Goal: Book appointment/travel/reservation

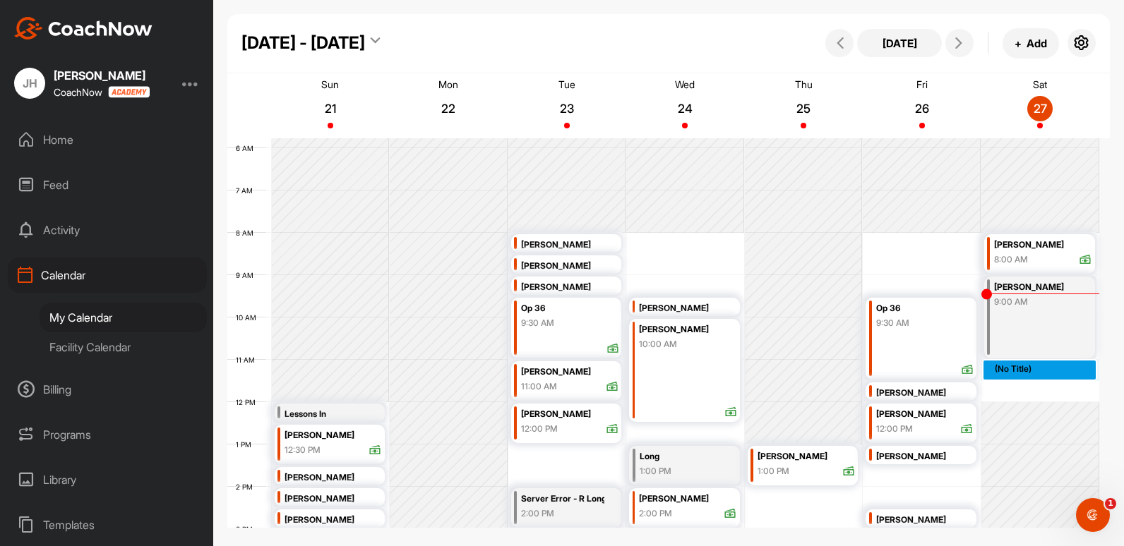
click at [1017, 368] on div "12 AM 1 AM 2 AM 3 AM 4 AM 5 AM 6 AM 7 AM 8 AM 9 AM 10 AM 11 AM 12 PM 1 PM 2 PM …" at bounding box center [663, 402] width 872 height 1016
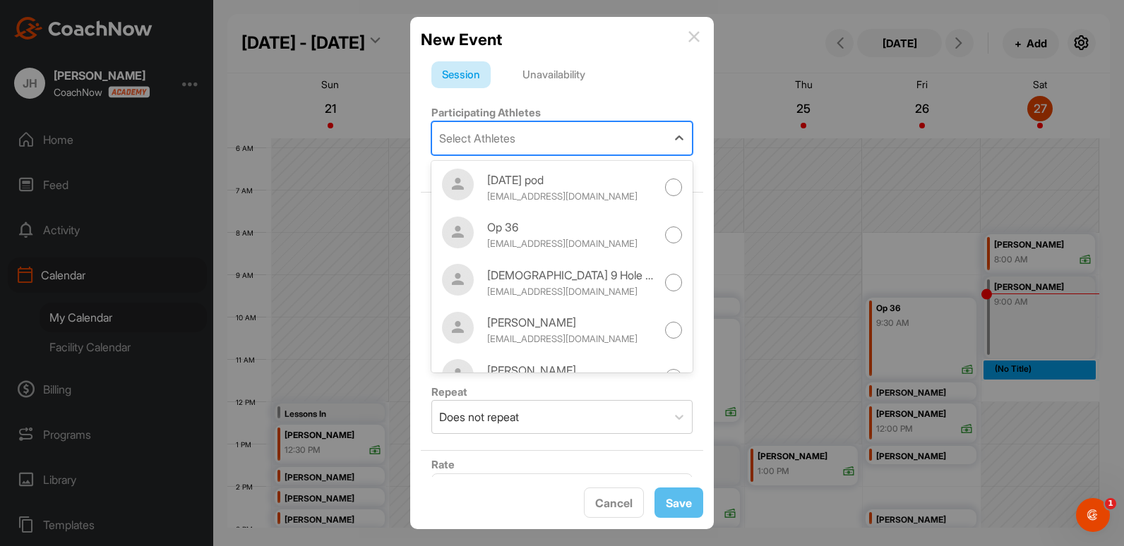
click at [481, 133] on div "Select Athletes" at bounding box center [477, 138] width 76 height 17
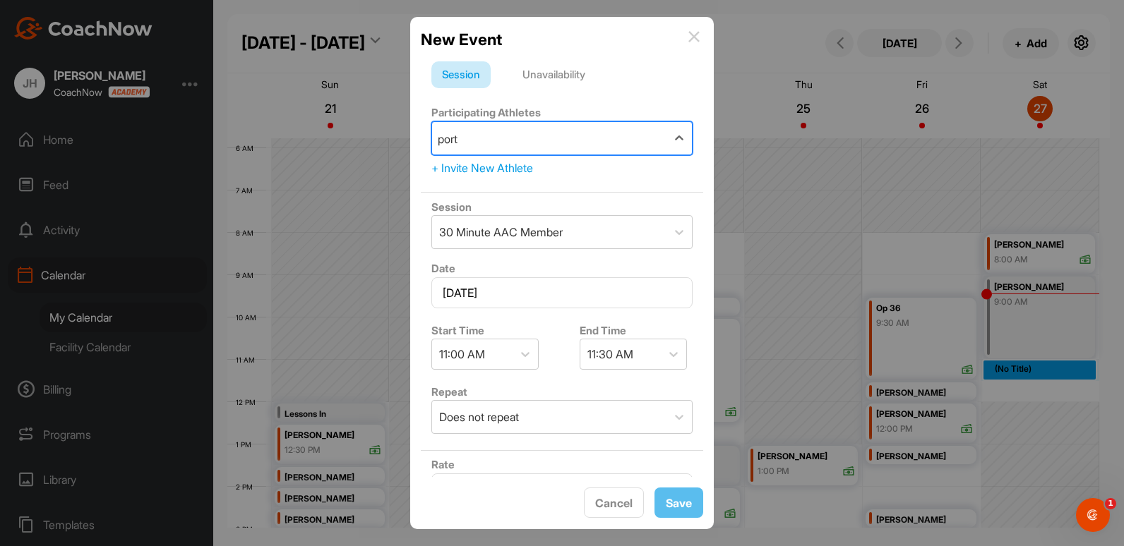
type input "portm"
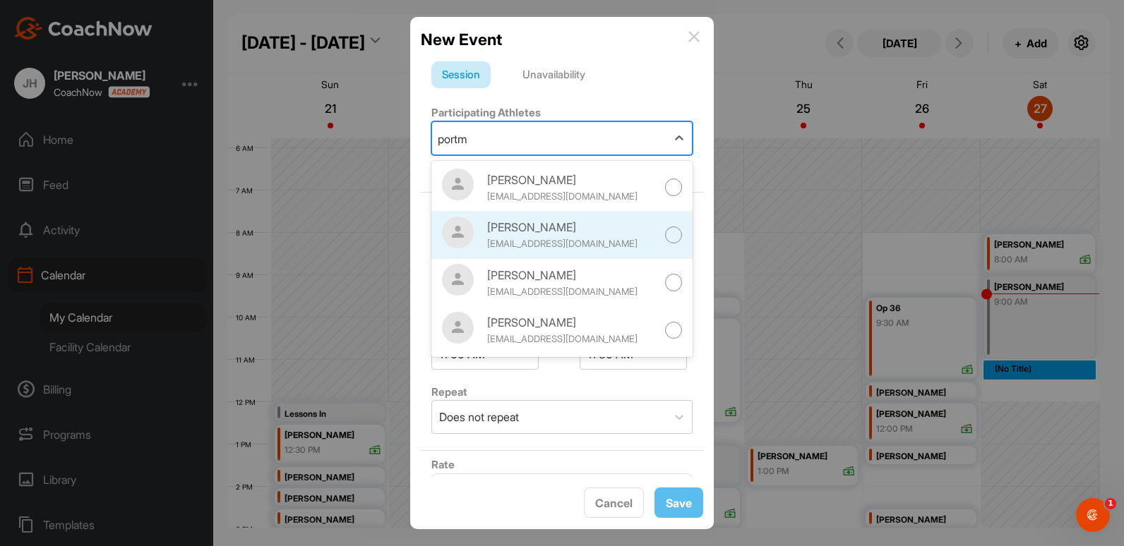
click at [665, 229] on div at bounding box center [674, 236] width 18 height 18
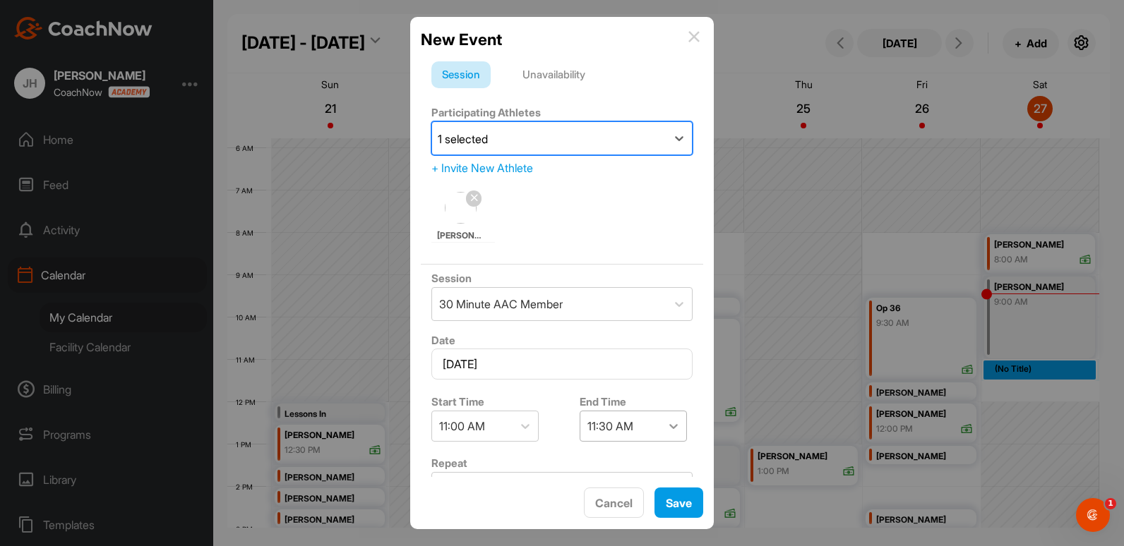
click at [670, 431] on icon at bounding box center [673, 426] width 14 height 14
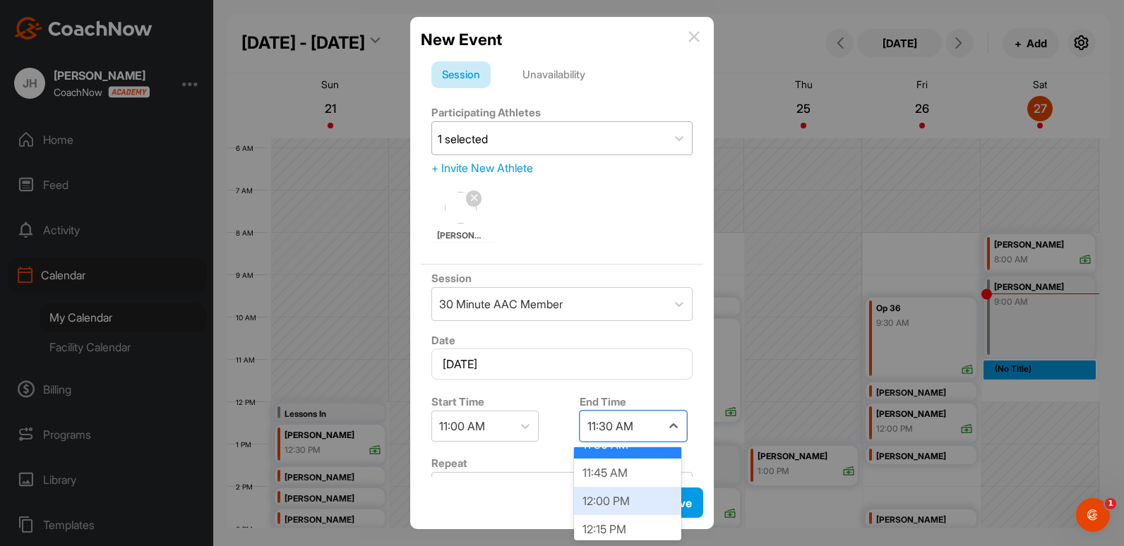
scroll to position [56, 0]
click at [611, 497] on div "12:00 PM" at bounding box center [627, 493] width 107 height 28
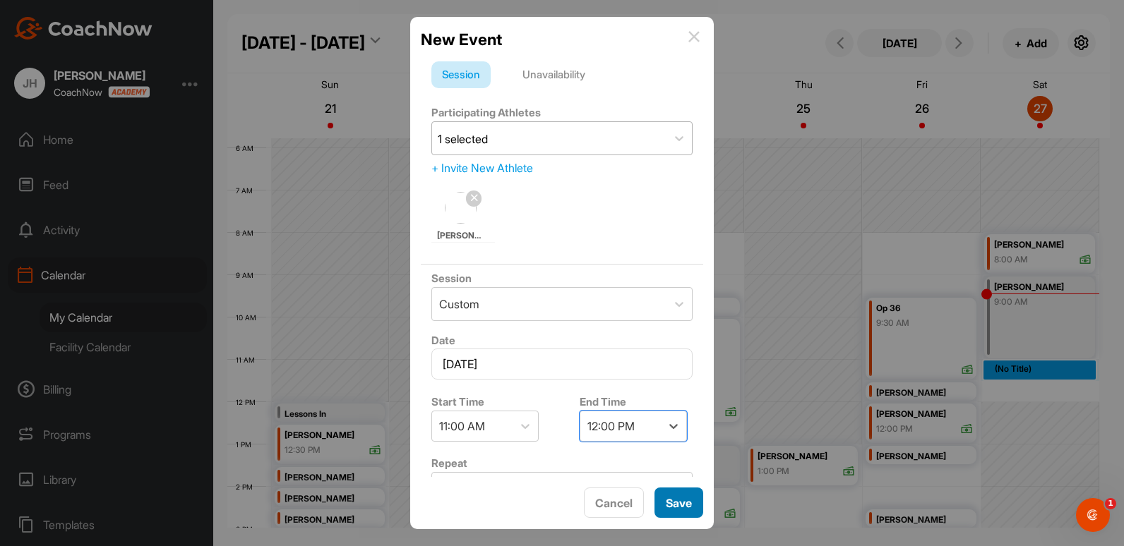
click at [683, 512] on button "Save" at bounding box center [678, 503] width 49 height 30
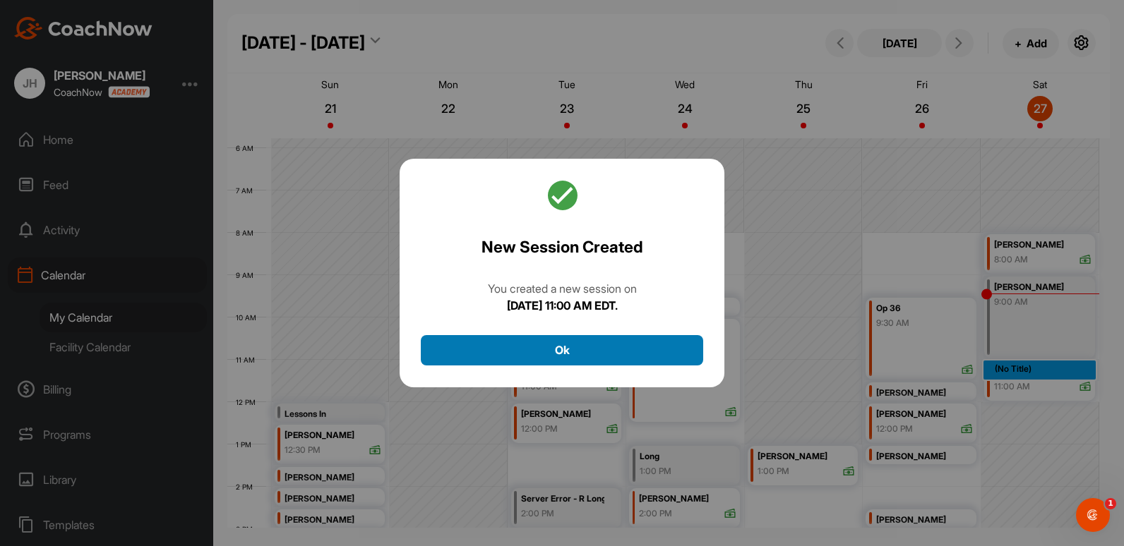
click at [632, 341] on button "Ok" at bounding box center [562, 350] width 282 height 30
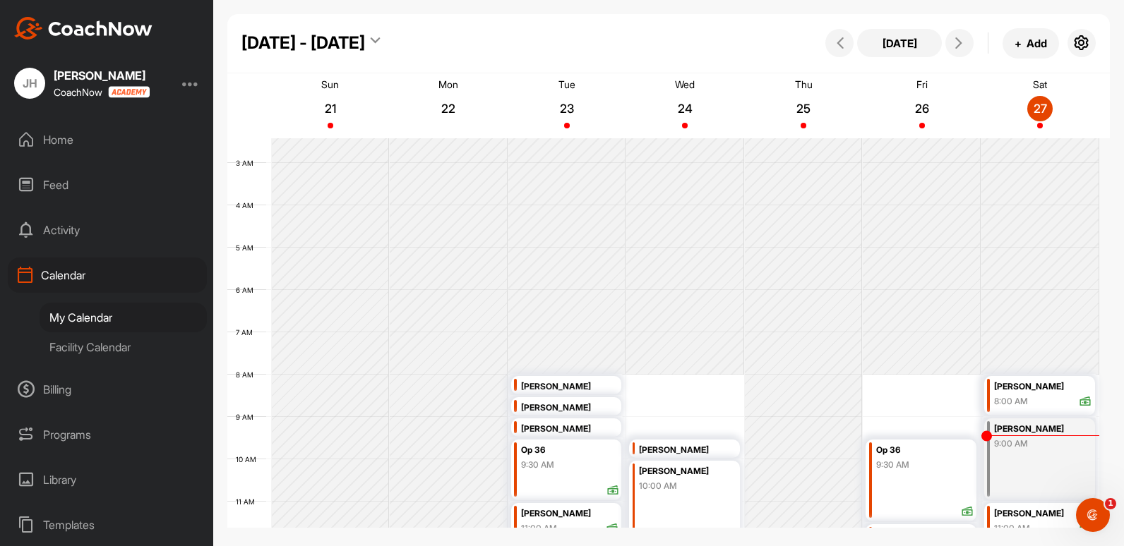
scroll to position [244, 0]
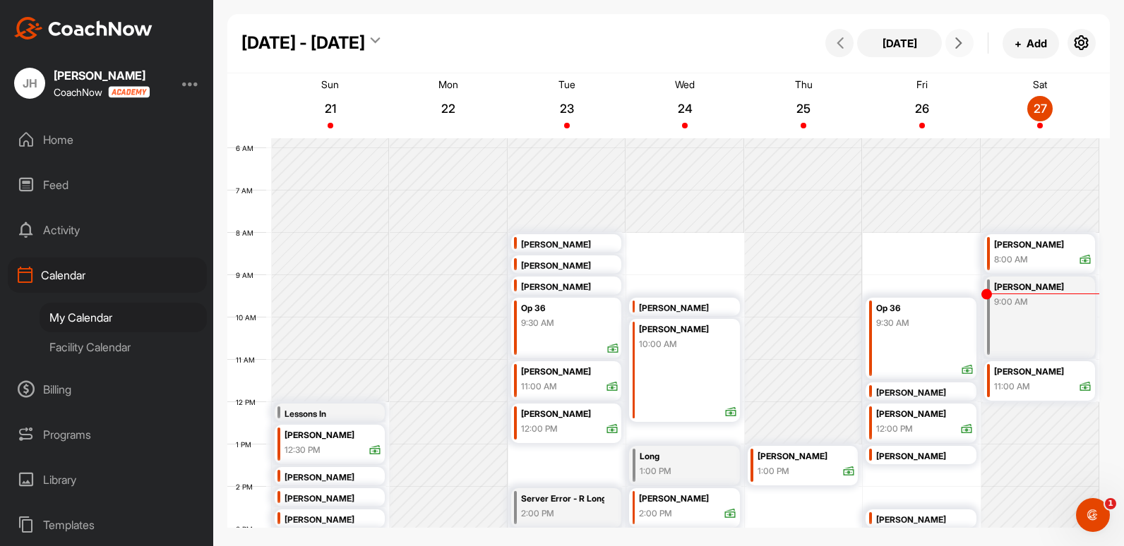
click at [958, 42] on icon at bounding box center [958, 42] width 11 height 11
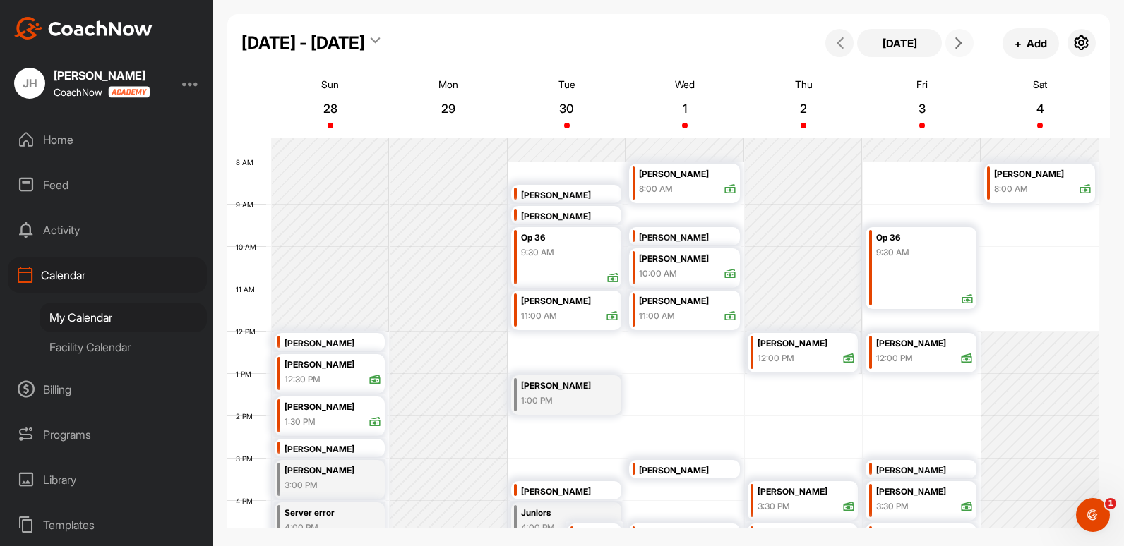
scroll to position [385, 0]
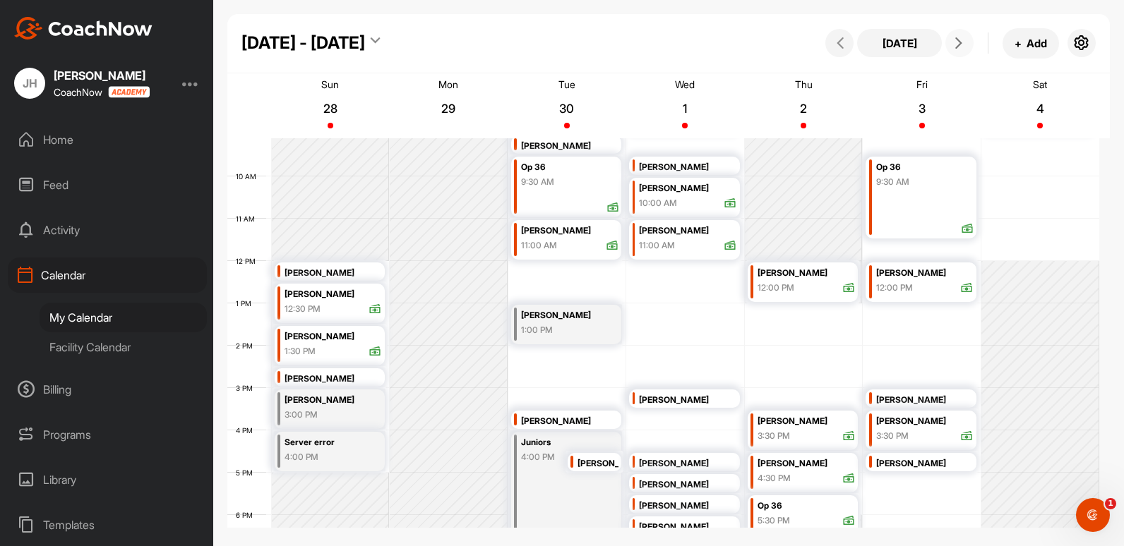
click at [532, 352] on div "12 AM 1 AM 2 AM 3 AM 4 AM 5 AM 6 AM 7 AM 8 AM 9 AM 10 AM 11 AM 12 PM 1 PM 2 PM …" at bounding box center [663, 261] width 872 height 1016
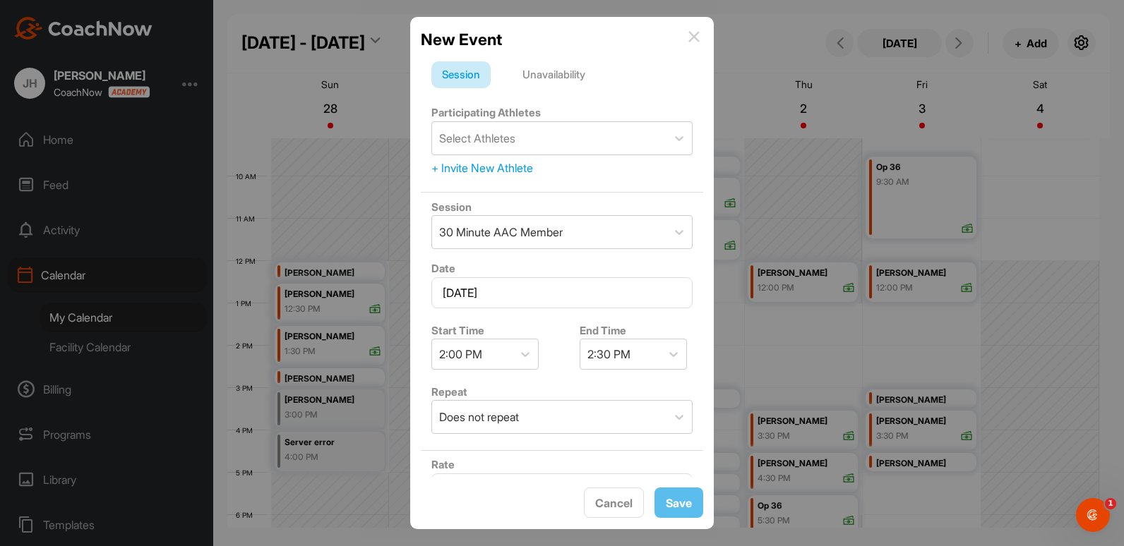
click at [687, 35] on div "New Event" at bounding box center [562, 40] width 282 height 24
click at [692, 35] on img at bounding box center [693, 36] width 11 height 11
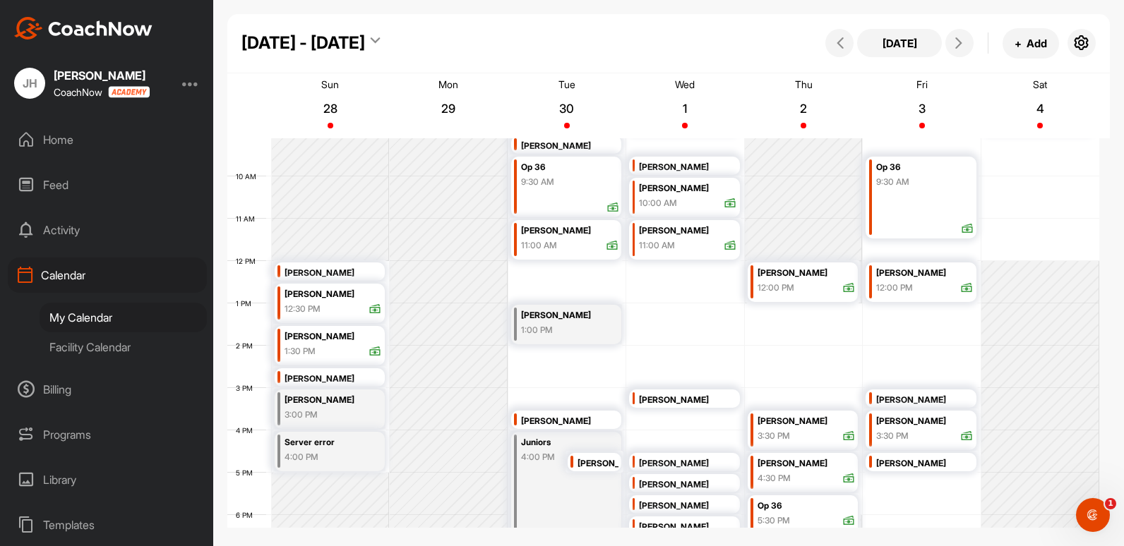
click at [565, 263] on div "12 AM 1 AM 2 AM 3 AM 4 AM 5 AM 6 AM 7 AM 8 AM 9 AM 10 AM 11 AM 12 PM 1 PM 2 PM …" at bounding box center [663, 261] width 872 height 1016
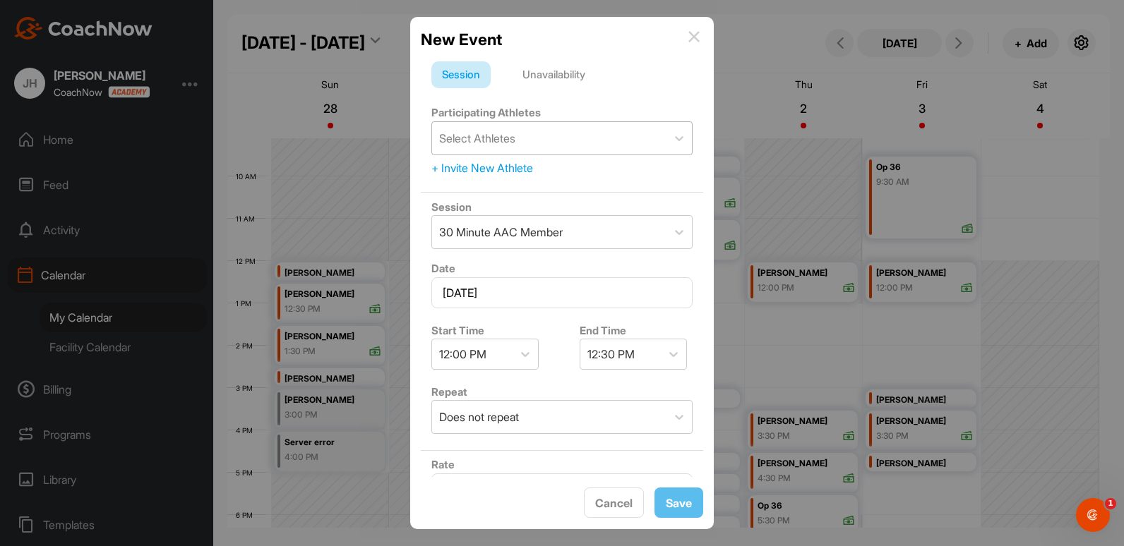
click at [506, 140] on div "Select Athletes" at bounding box center [477, 138] width 76 height 17
type input "[PERSON_NAME]"
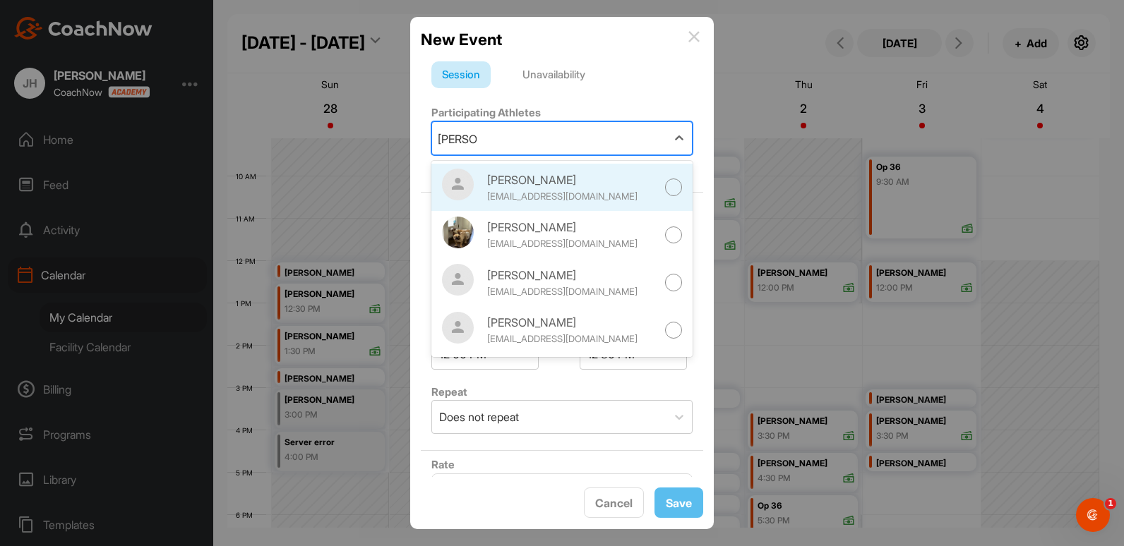
click at [666, 188] on div at bounding box center [674, 188] width 18 height 18
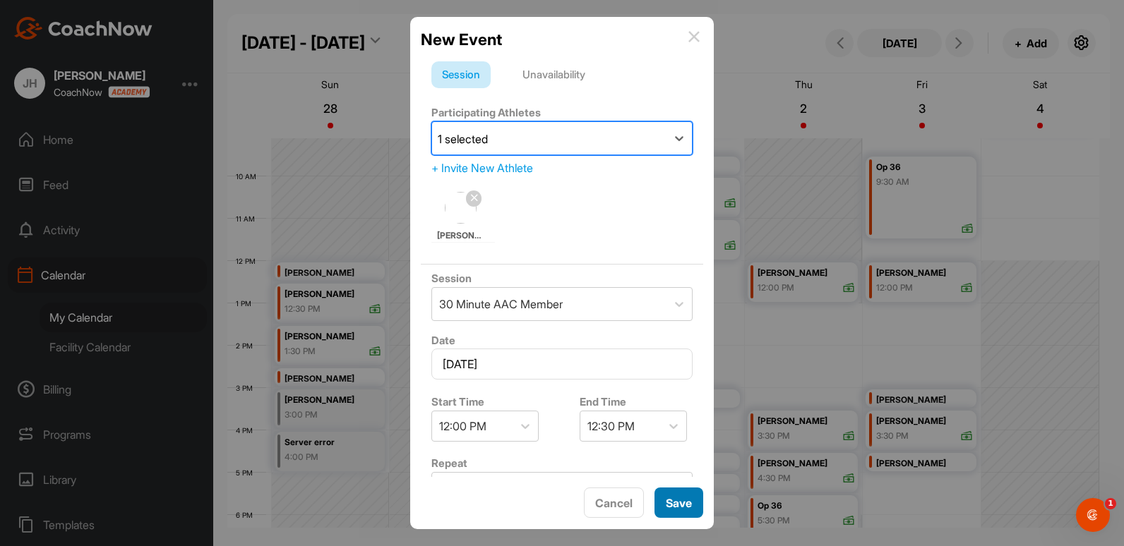
click at [680, 507] on span "Save" at bounding box center [679, 503] width 26 height 14
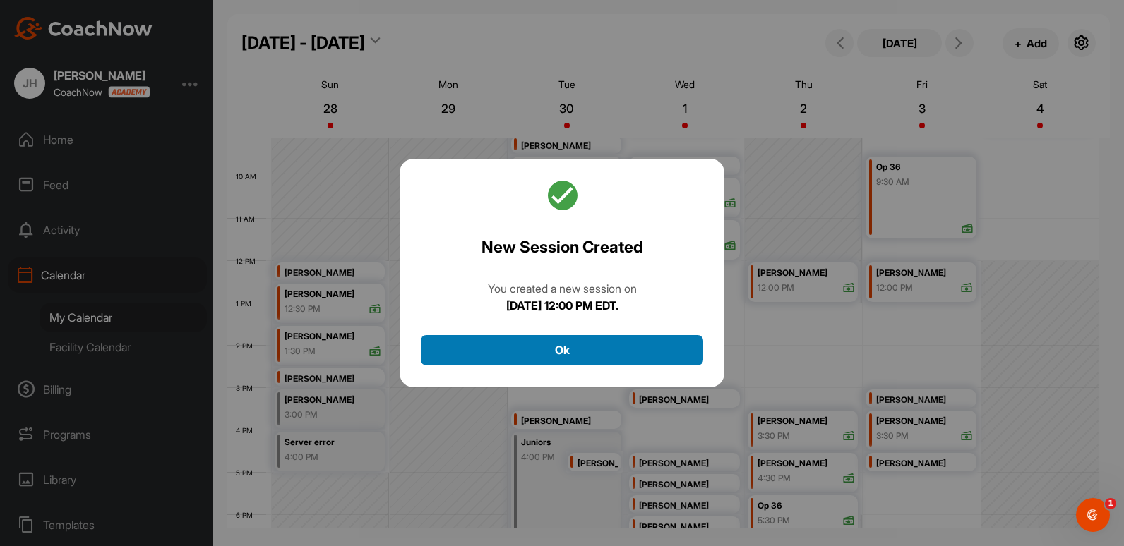
click at [523, 351] on button "Ok" at bounding box center [562, 350] width 282 height 30
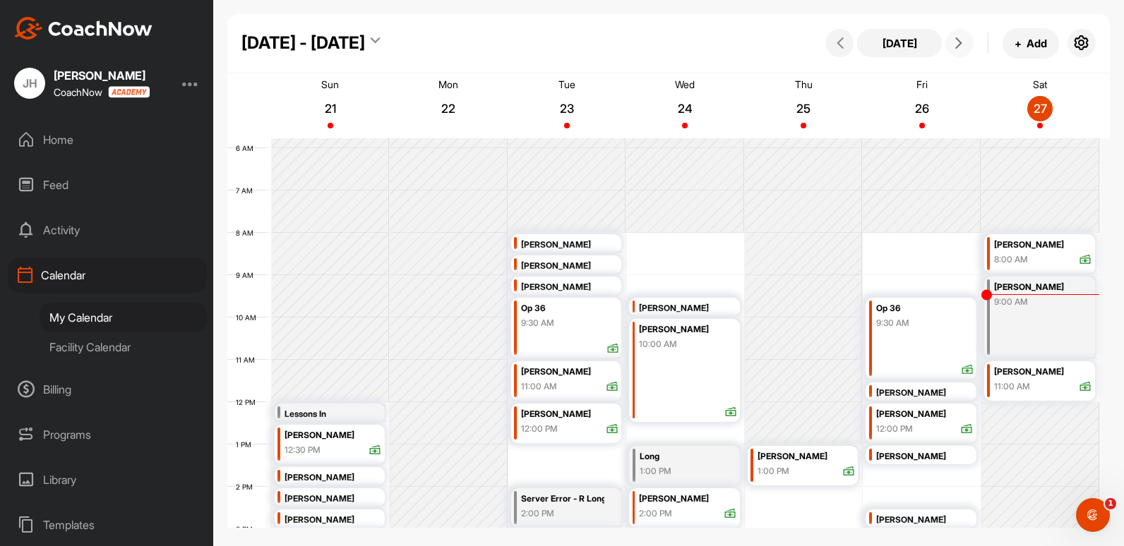
click at [967, 42] on span at bounding box center [959, 42] width 17 height 11
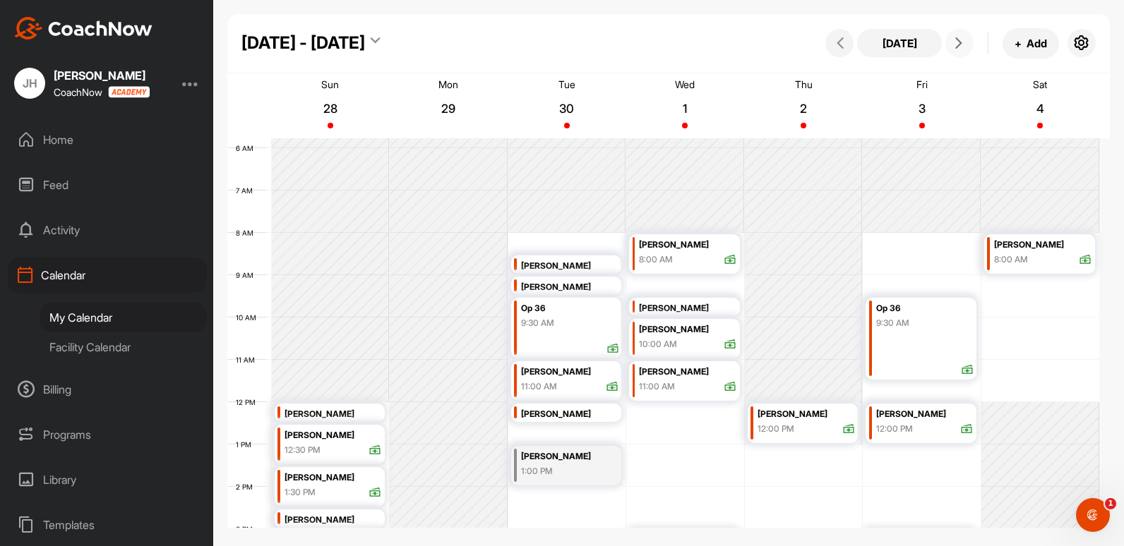
click at [967, 42] on span at bounding box center [959, 42] width 17 height 11
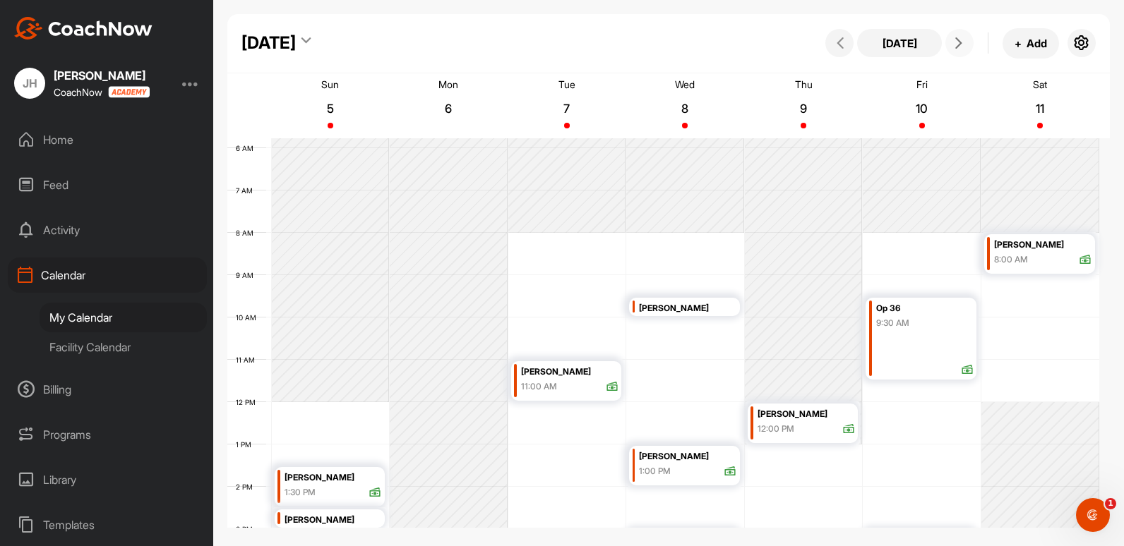
click at [967, 42] on span at bounding box center [959, 42] width 17 height 11
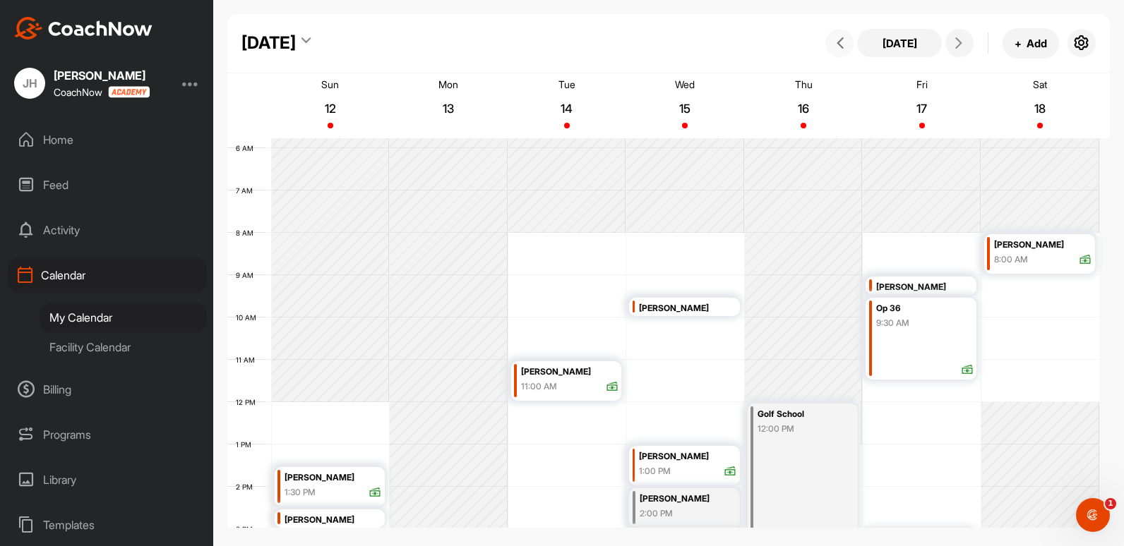
click at [846, 45] on span at bounding box center [839, 42] width 17 height 11
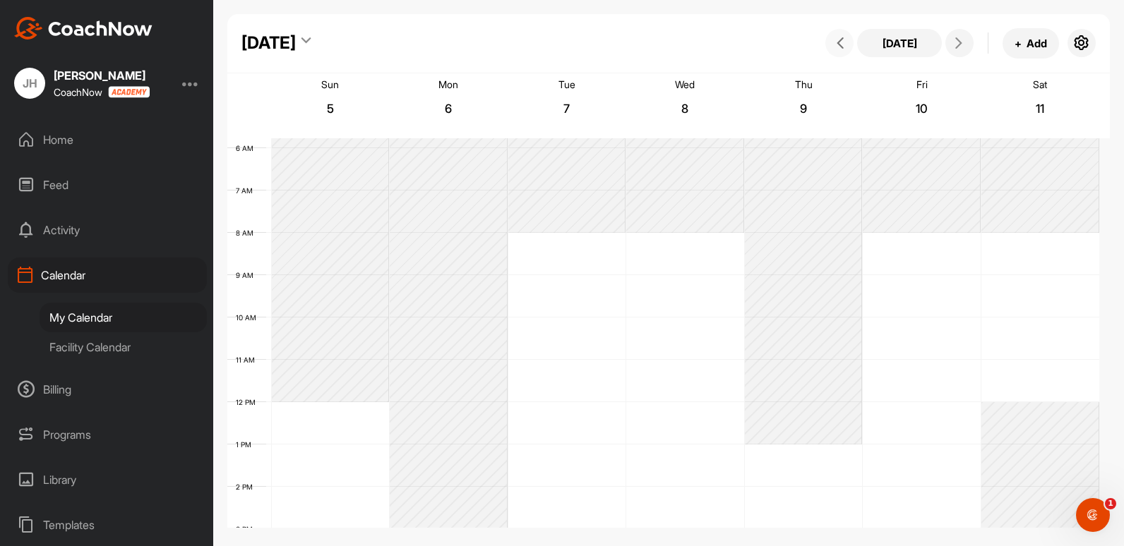
click at [846, 45] on span at bounding box center [839, 42] width 17 height 11
